Goal: Information Seeking & Learning: Learn about a topic

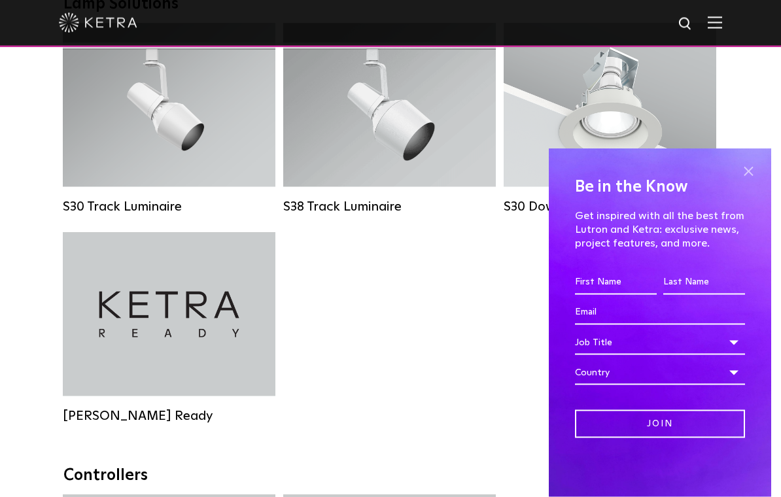
scroll to position [1262, 0]
click at [753, 181] on span at bounding box center [749, 172] width 20 height 20
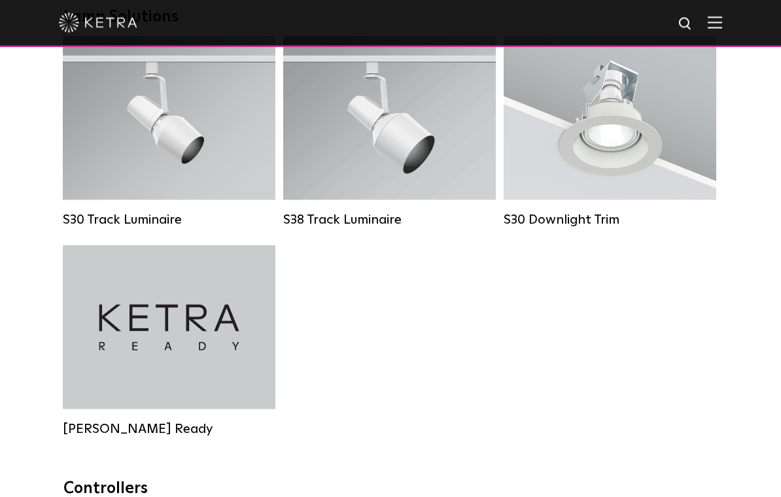
scroll to position [1124, 0]
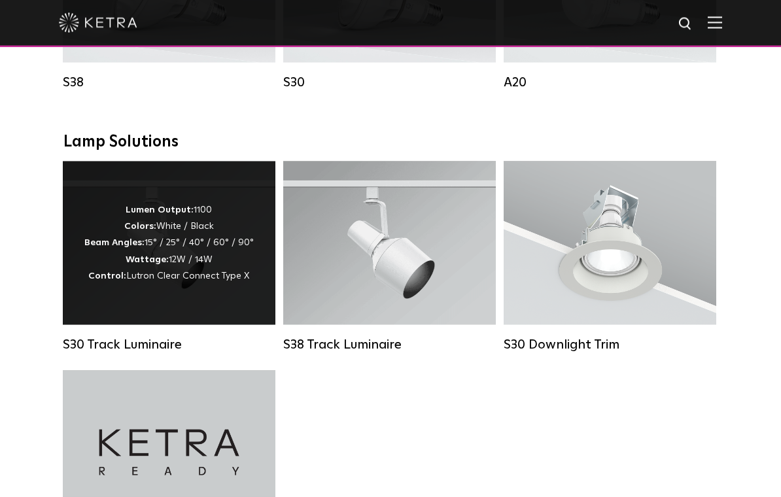
click at [161, 281] on span "Lutron Clear Connect Type X" at bounding box center [187, 276] width 123 height 9
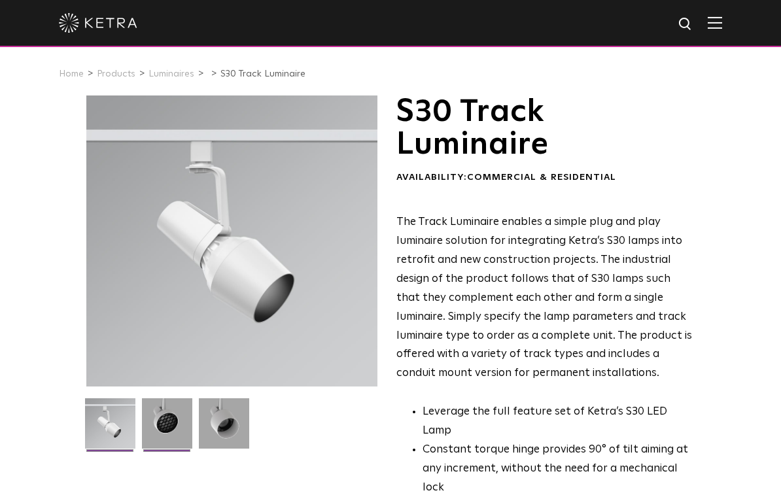
click at [161, 420] on img at bounding box center [167, 429] width 50 height 60
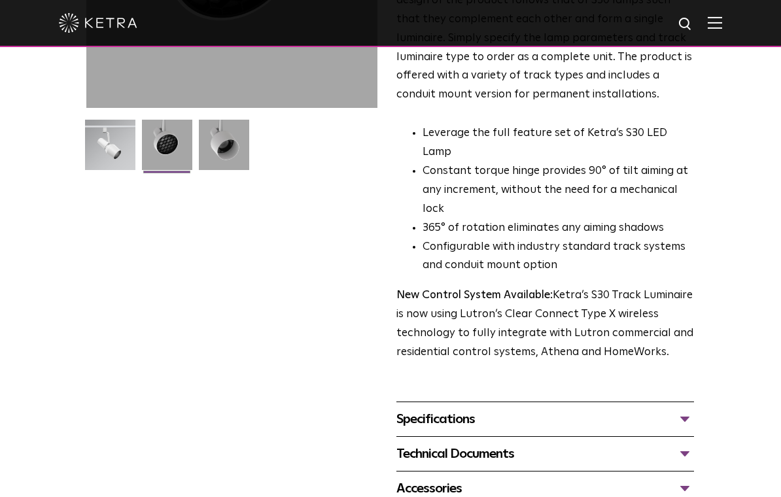
scroll to position [410, 0]
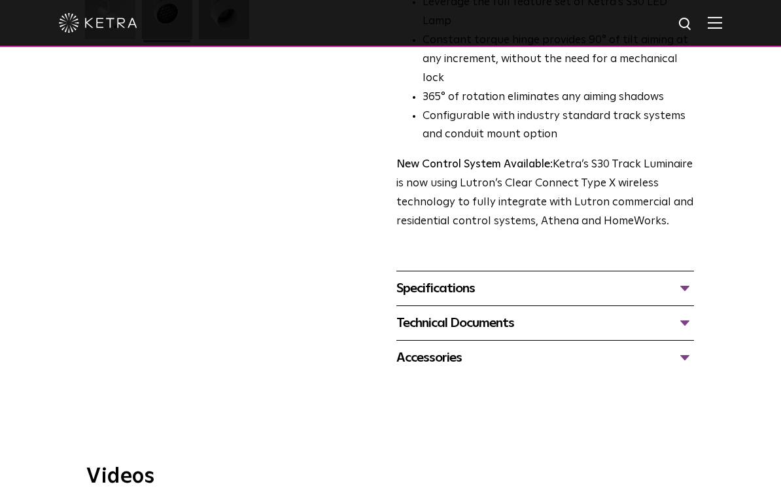
click at [679, 278] on div "Specifications" at bounding box center [546, 288] width 298 height 21
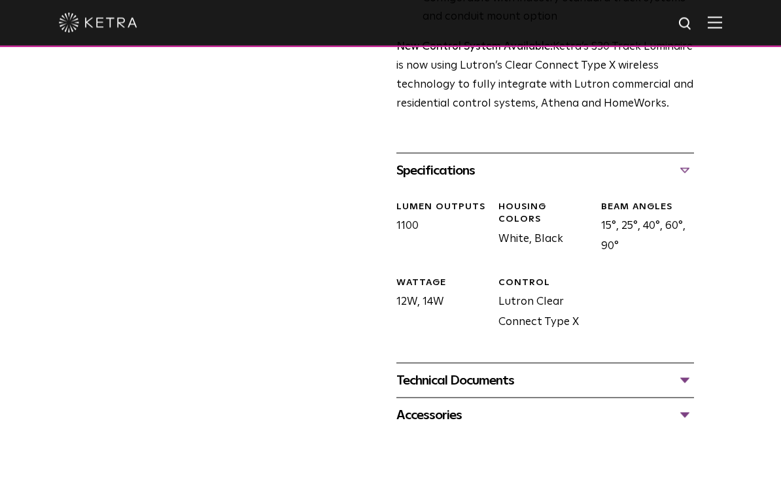
scroll to position [550, 0]
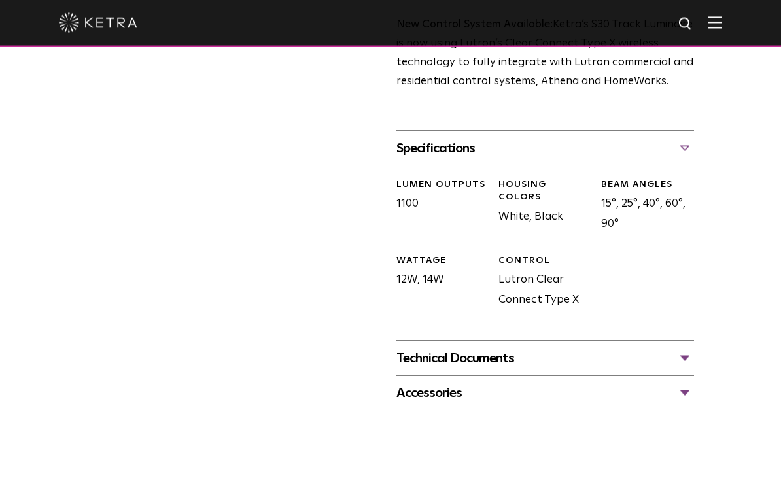
click at [686, 348] on div "Technical Documents" at bounding box center [546, 358] width 298 height 21
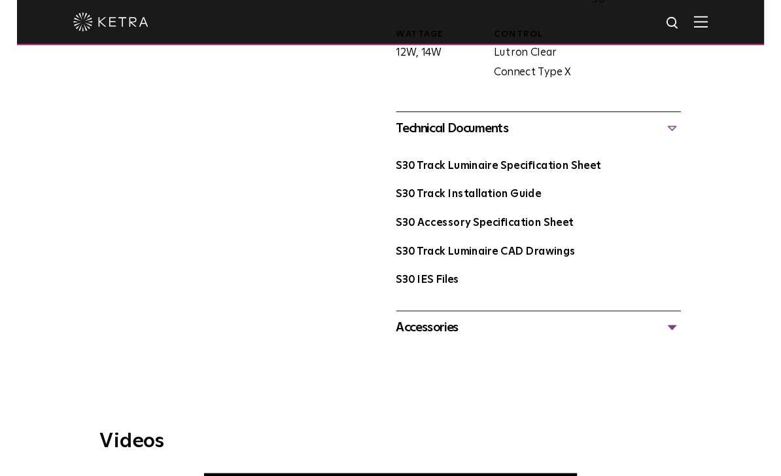
scroll to position [771, 0]
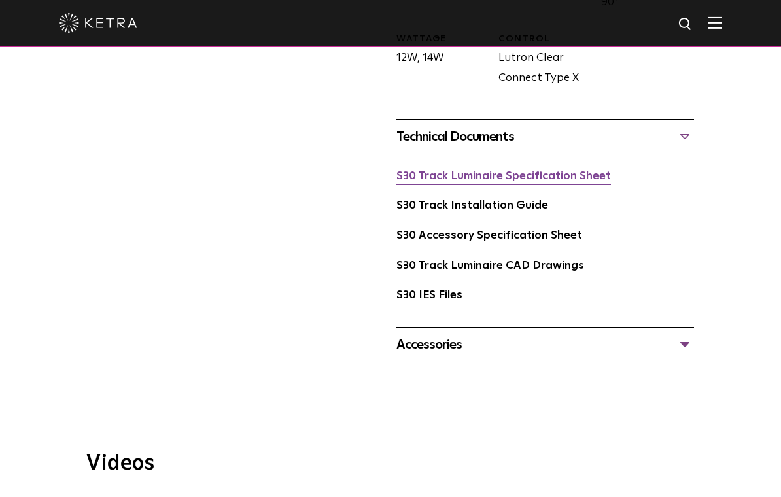
click at [500, 171] on link "S30 Track Luminaire Specification Sheet" at bounding box center [504, 176] width 215 height 11
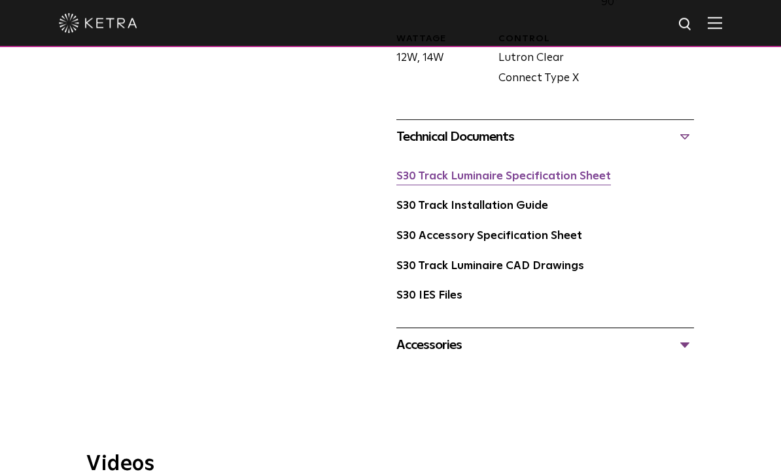
scroll to position [771, 0]
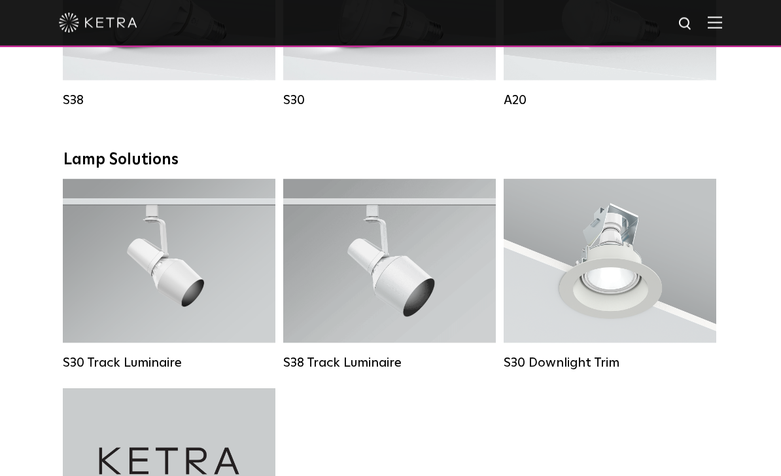
scroll to position [1108, 0]
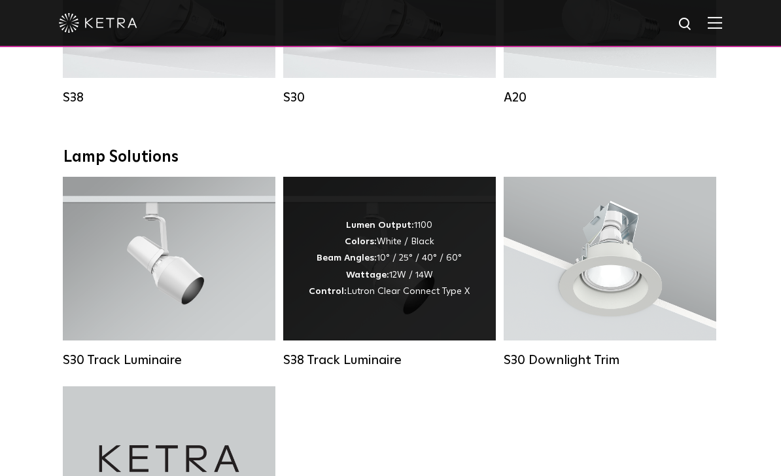
click at [409, 281] on div "Lumen Output: 1100 Colors: White / Black Beam Angles: 10° / 25° / 40° / 60° Wat…" at bounding box center [389, 258] width 161 height 82
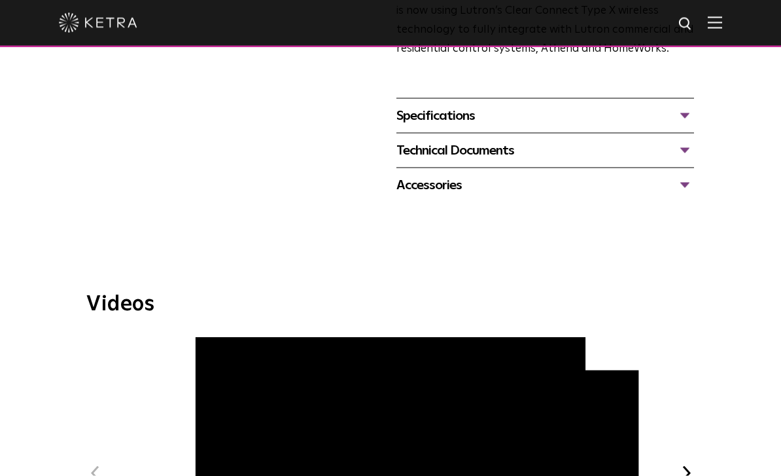
scroll to position [578, 0]
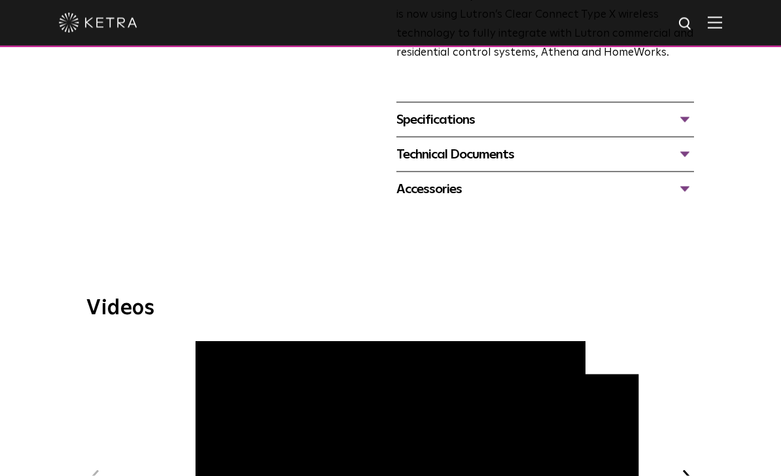
click at [687, 144] on div "Technical Documents" at bounding box center [546, 154] width 298 height 21
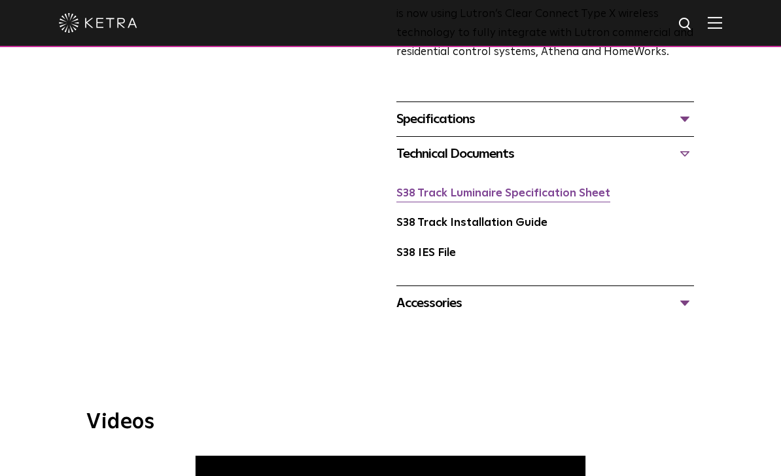
click at [508, 188] on link "S38 Track Luminaire Specification Sheet" at bounding box center [504, 193] width 214 height 11
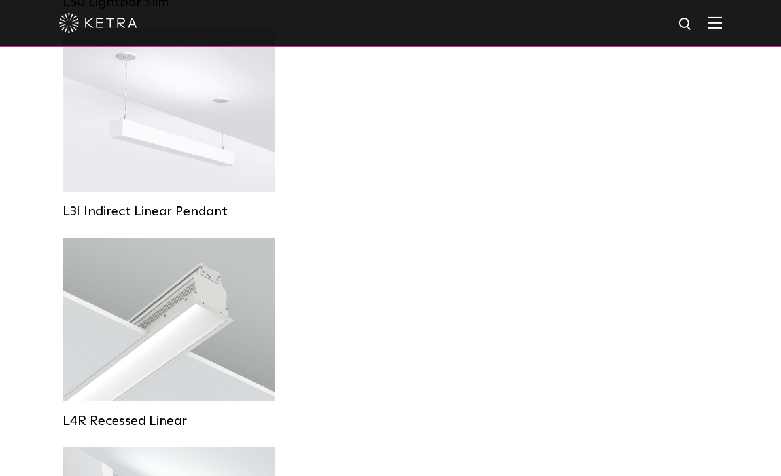
scroll to position [1144, 0]
